Goal: Transaction & Acquisition: Purchase product/service

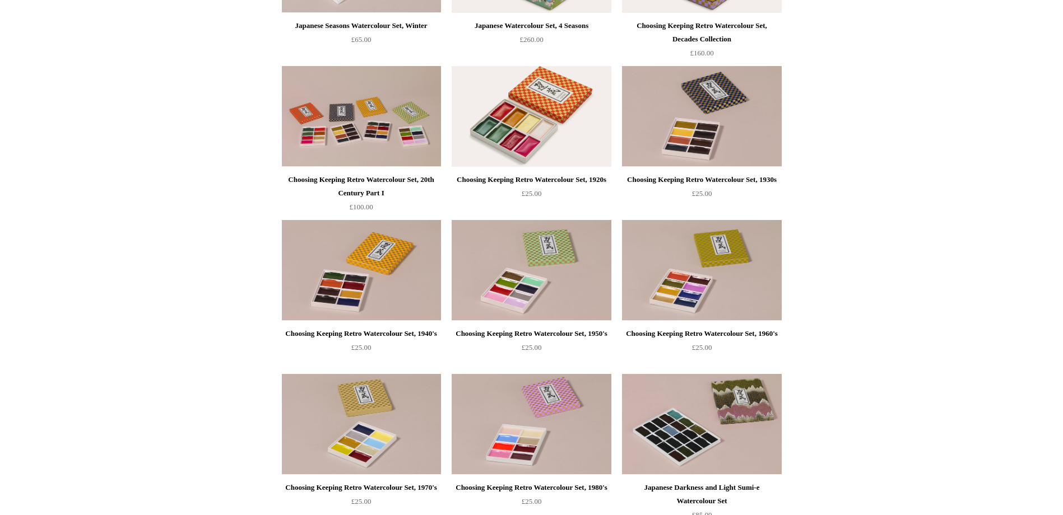
scroll to position [394, 0]
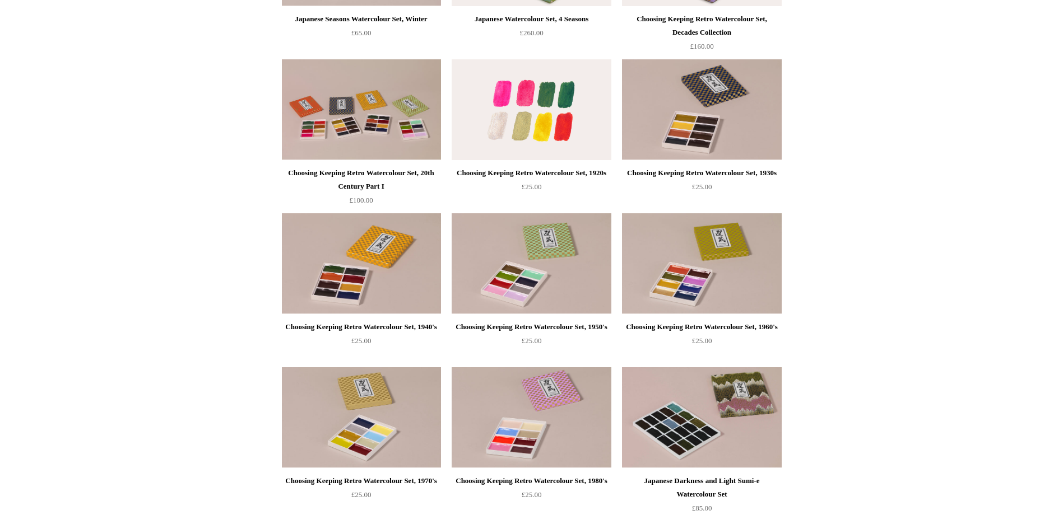
click at [577, 90] on img at bounding box center [531, 109] width 159 height 101
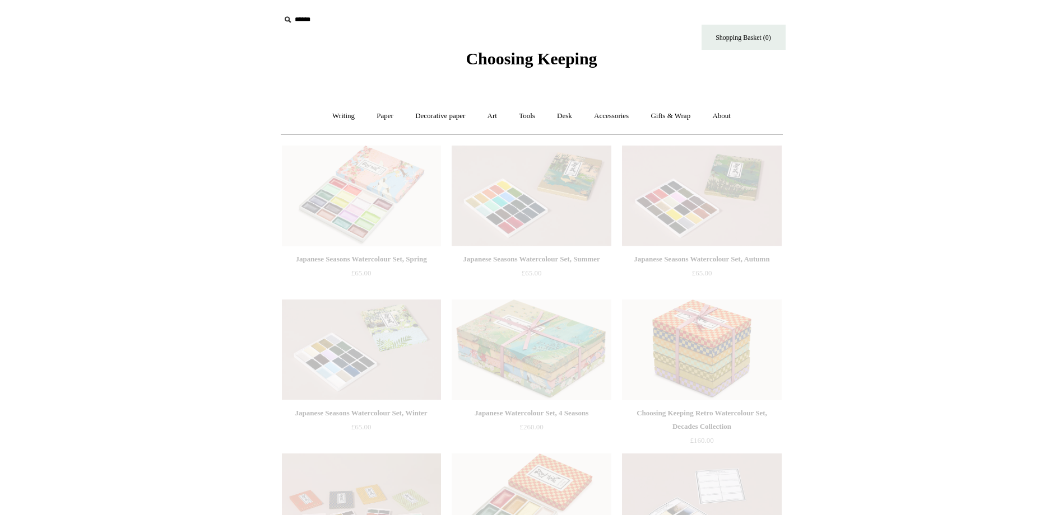
scroll to position [394, 0]
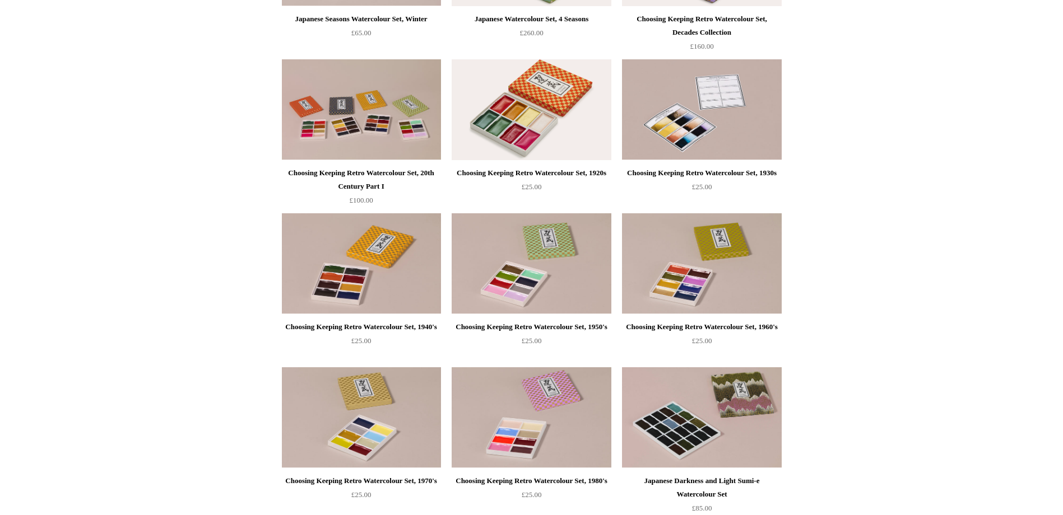
click at [710, 128] on img at bounding box center [701, 109] width 159 height 101
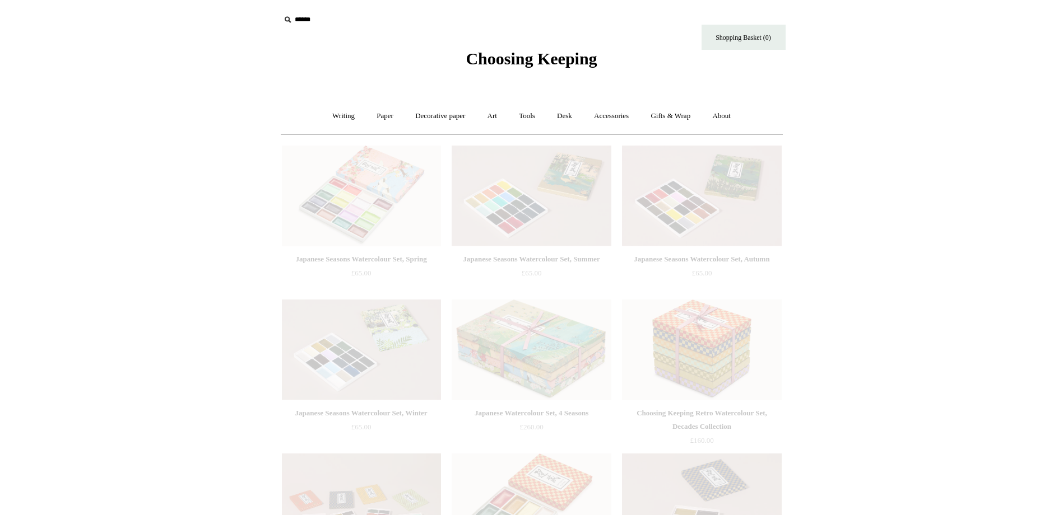
scroll to position [394, 0]
